Goal: Transaction & Acquisition: Purchase product/service

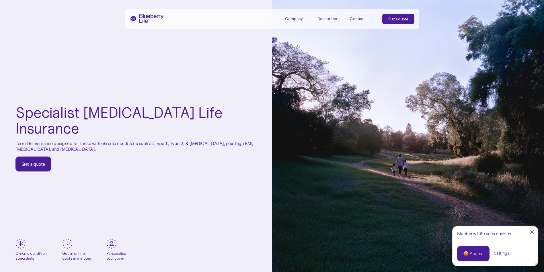
click at [46, 157] on link "Get a quote" at bounding box center [33, 163] width 36 height 15
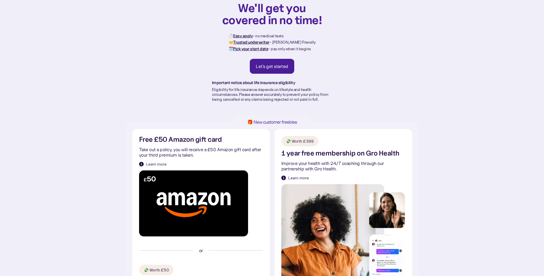
scroll to position [24, 0]
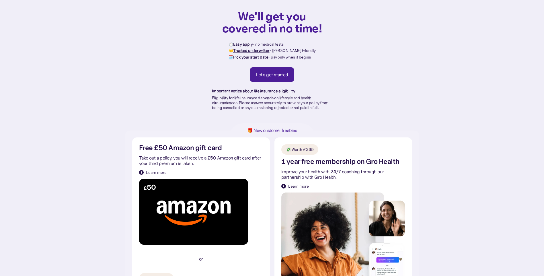
click at [279, 74] on div "Let's get started" at bounding box center [272, 75] width 32 height 6
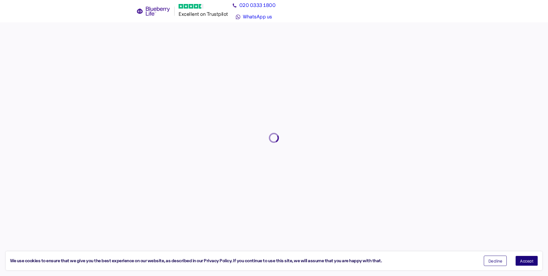
click at [525, 260] on span "Accept" at bounding box center [526, 261] width 13 height 4
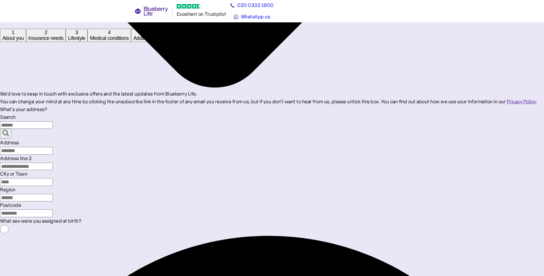
scroll to position [406, 0]
